Goal: Task Accomplishment & Management: Use online tool/utility

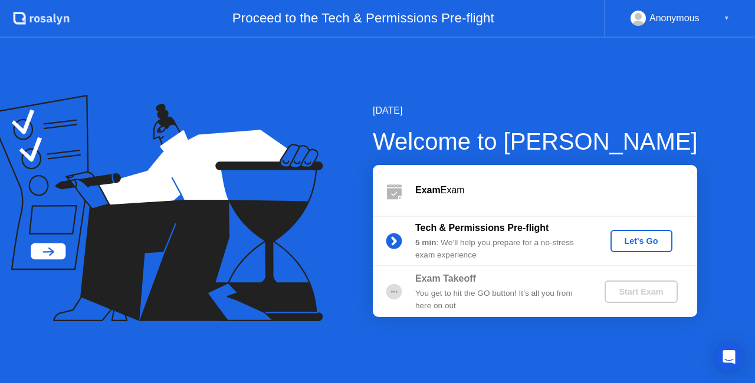
click at [311, 185] on icon at bounding box center [155, 208] width 335 height 227
click at [644, 243] on div "Let's Go" at bounding box center [641, 241] width 52 height 9
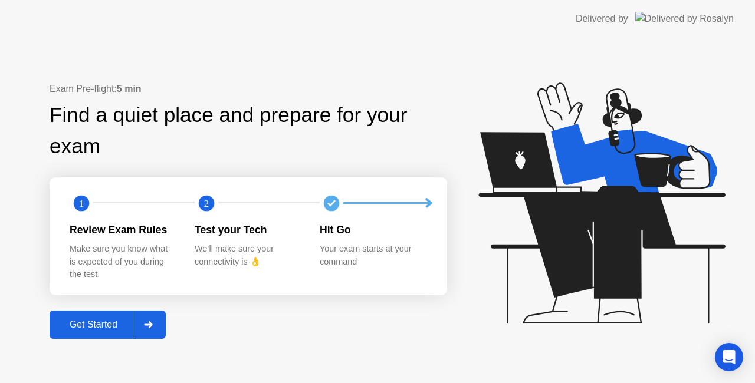
click at [104, 333] on button "Get Started" at bounding box center [108, 325] width 116 height 28
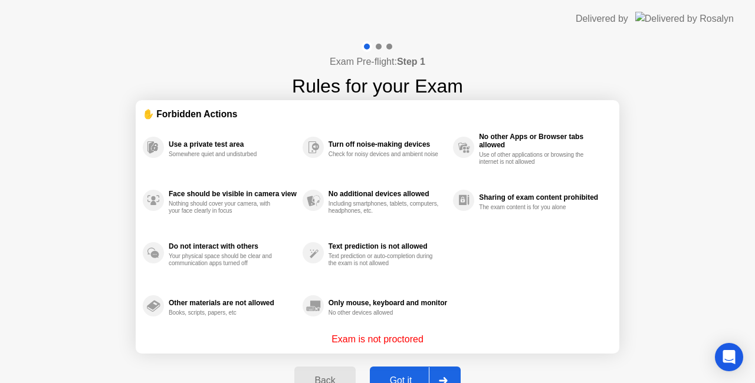
click at [397, 376] on div "Got it" at bounding box center [400, 381] width 55 height 11
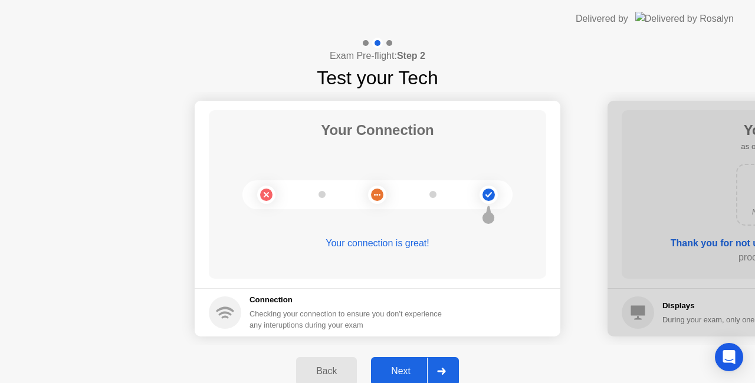
click at [413, 369] on div "Next" at bounding box center [401, 371] width 52 height 11
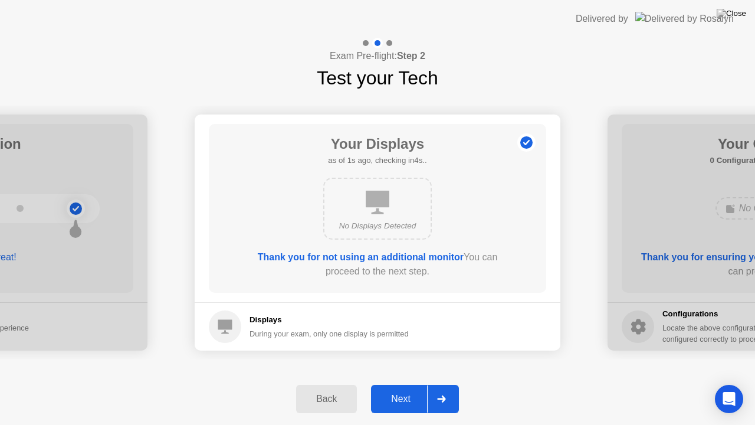
click at [413, 382] on div "Back Next" at bounding box center [377, 399] width 755 height 52
click at [408, 383] on div "Next" at bounding box center [401, 398] width 52 height 11
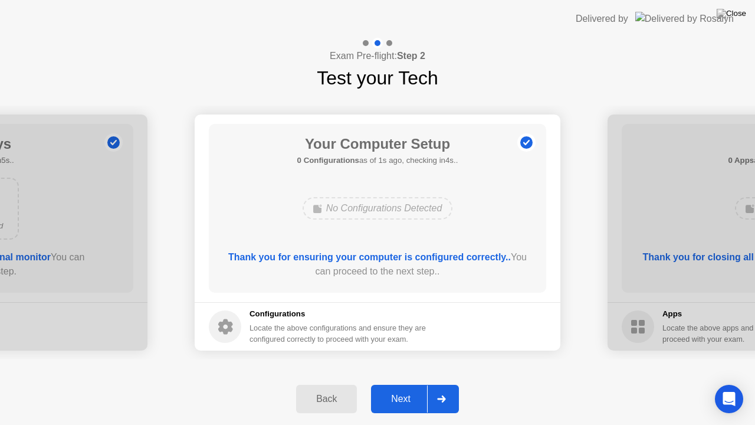
click at [408, 383] on div "Next" at bounding box center [401, 398] width 52 height 11
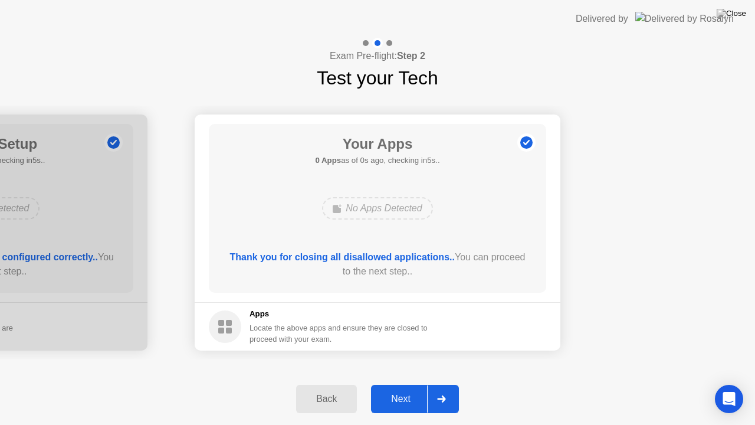
click at [402, 383] on div "Next" at bounding box center [401, 398] width 52 height 11
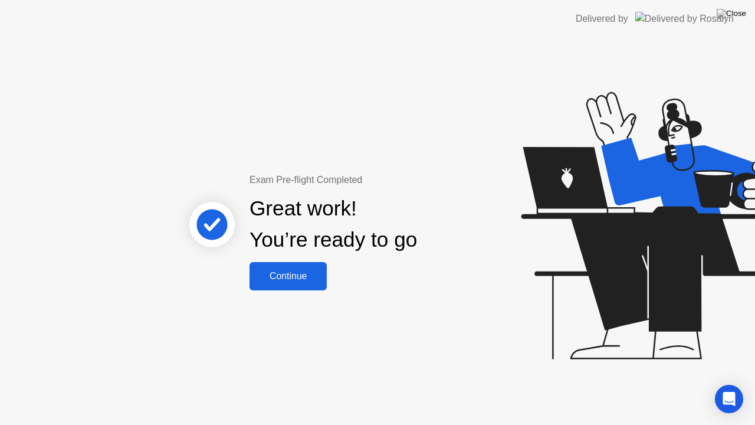
click at [296, 275] on div "Continue" at bounding box center [288, 276] width 70 height 11
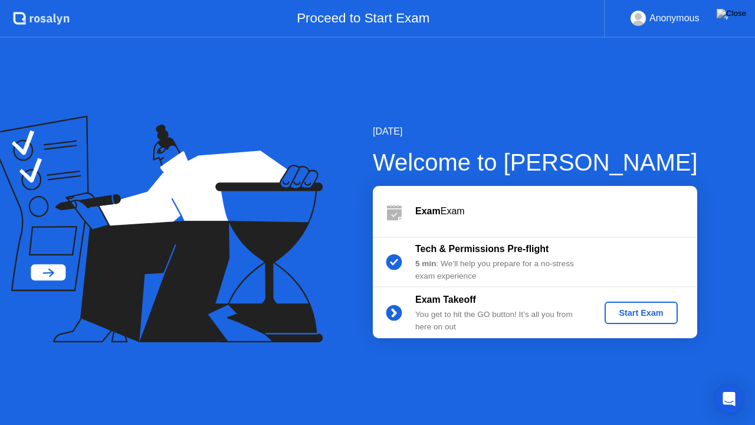
click at [642, 313] on div "Start Exam" at bounding box center [640, 312] width 63 height 9
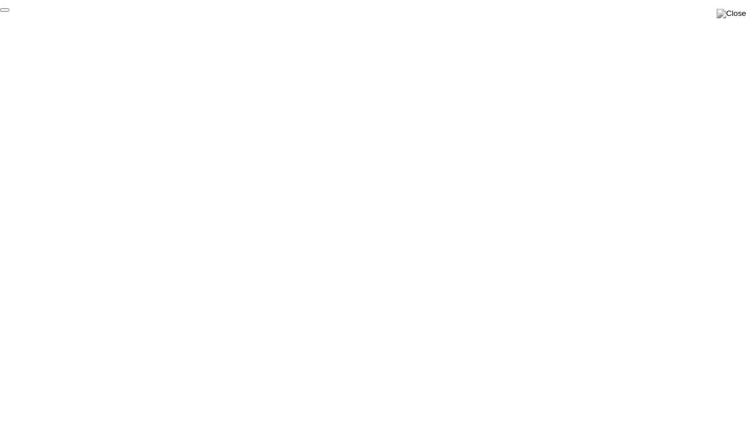
click div "End Proctoring Session"
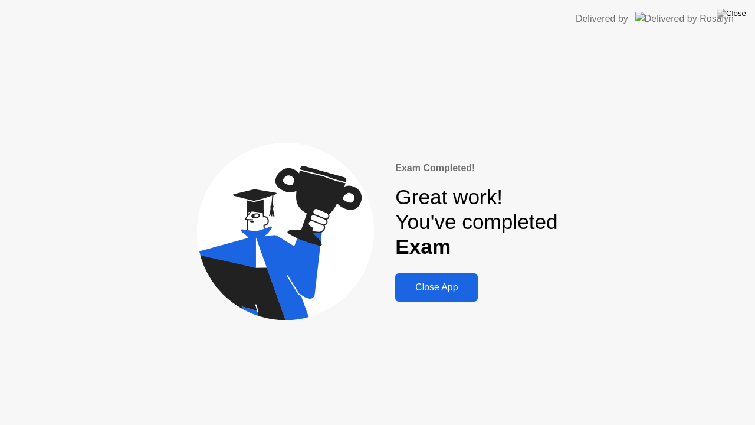
click at [459, 288] on div "Close App" at bounding box center [437, 287] width 76 height 11
